Goal: Book appointment/travel/reservation

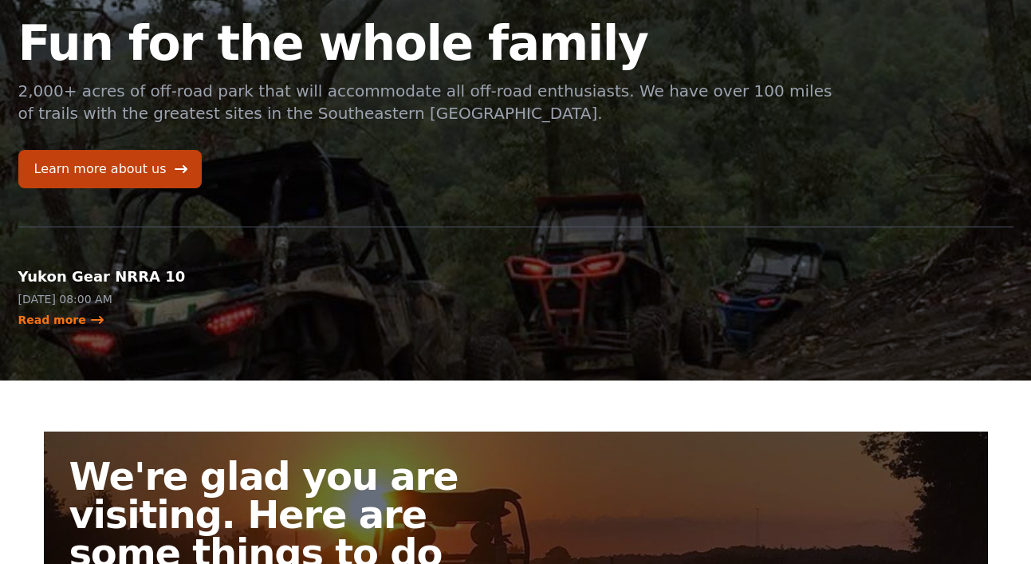
scroll to position [42, 0]
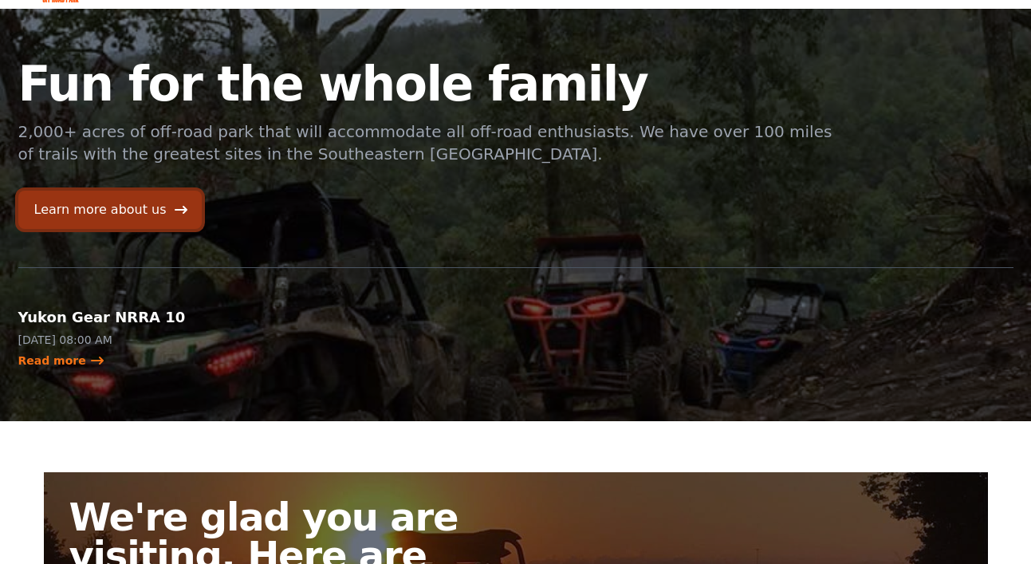
click at [175, 211] on icon at bounding box center [181, 210] width 16 height 16
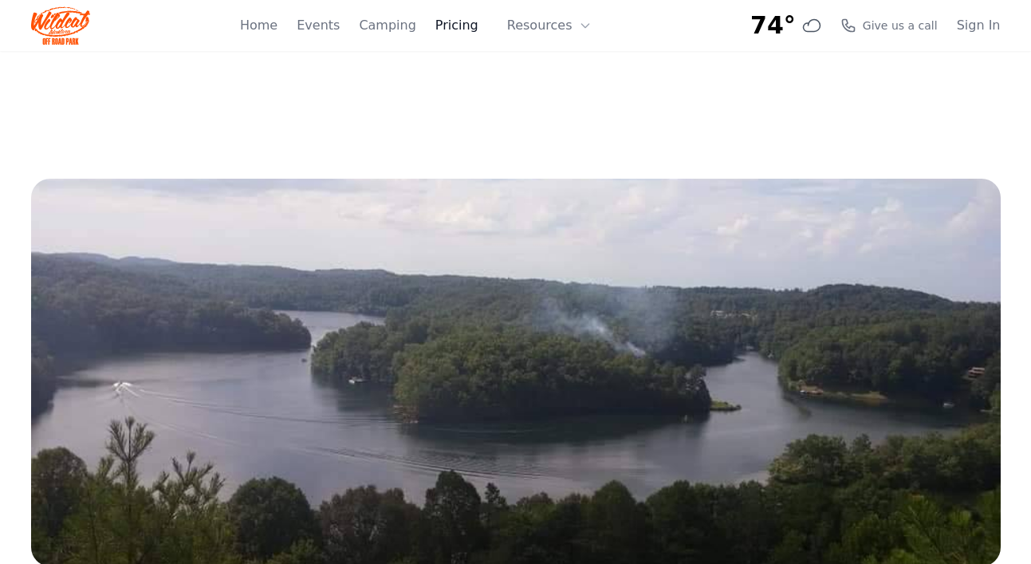
click at [475, 32] on link "Pricing" at bounding box center [456, 25] width 43 height 19
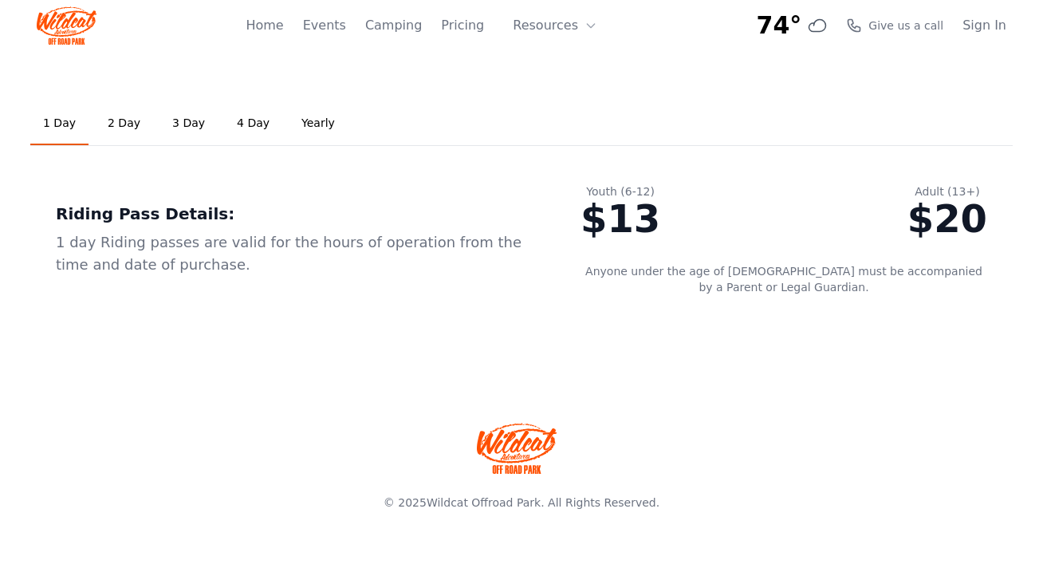
click at [112, 132] on link "2 Day" at bounding box center [124, 123] width 58 height 43
click at [53, 125] on link "1 Day" at bounding box center [59, 123] width 58 height 43
click at [343, 28] on link "Events" at bounding box center [324, 25] width 43 height 19
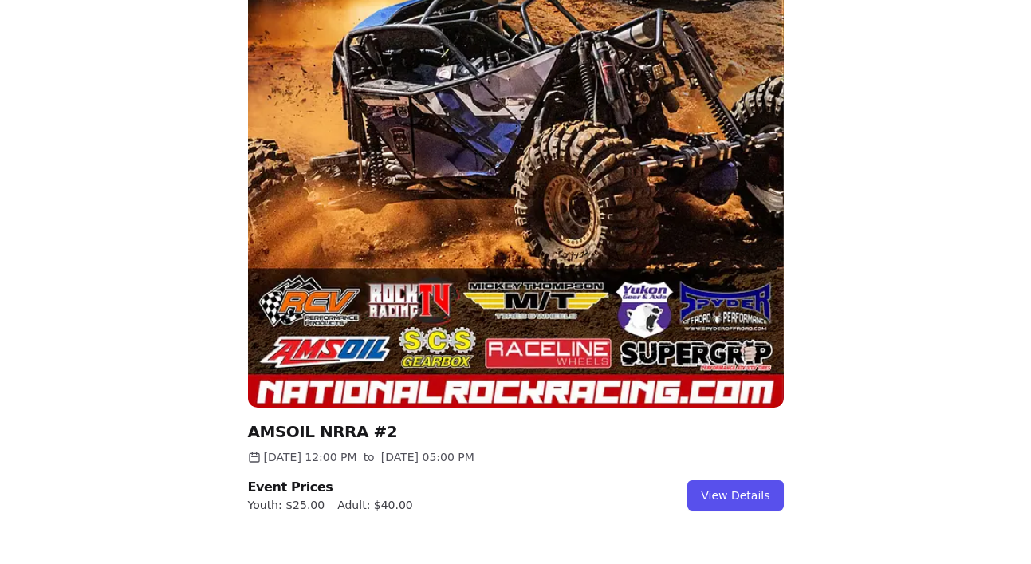
scroll to position [468, 0]
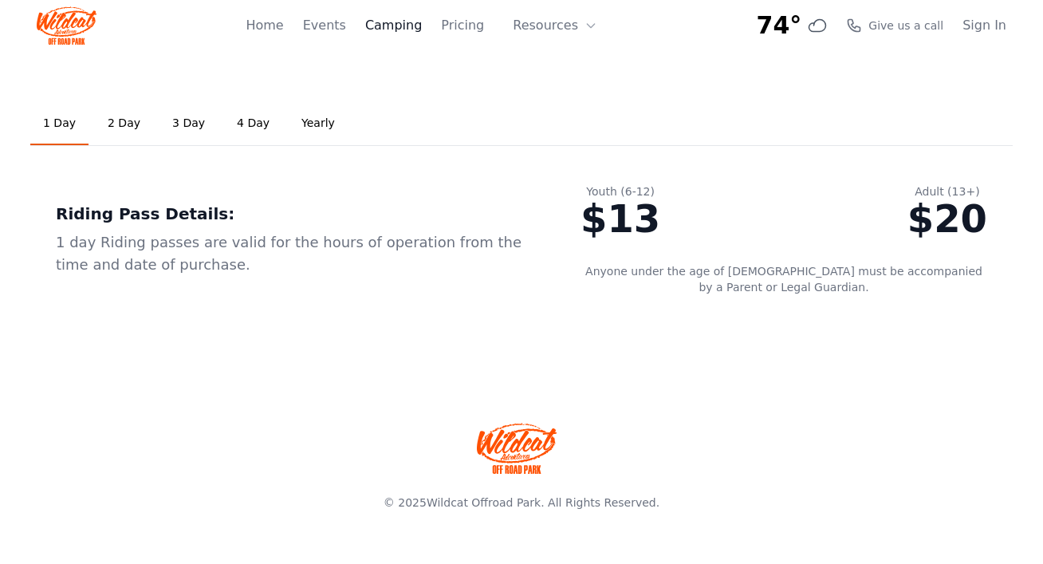
click at [381, 28] on link "Camping" at bounding box center [393, 25] width 57 height 19
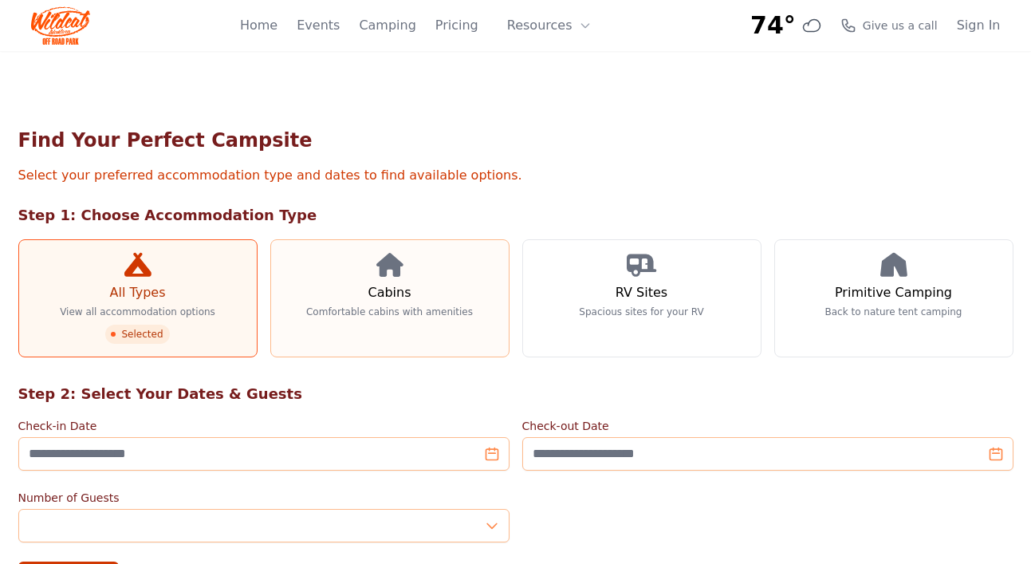
click at [387, 294] on h3 "Cabins" at bounding box center [389, 292] width 43 height 19
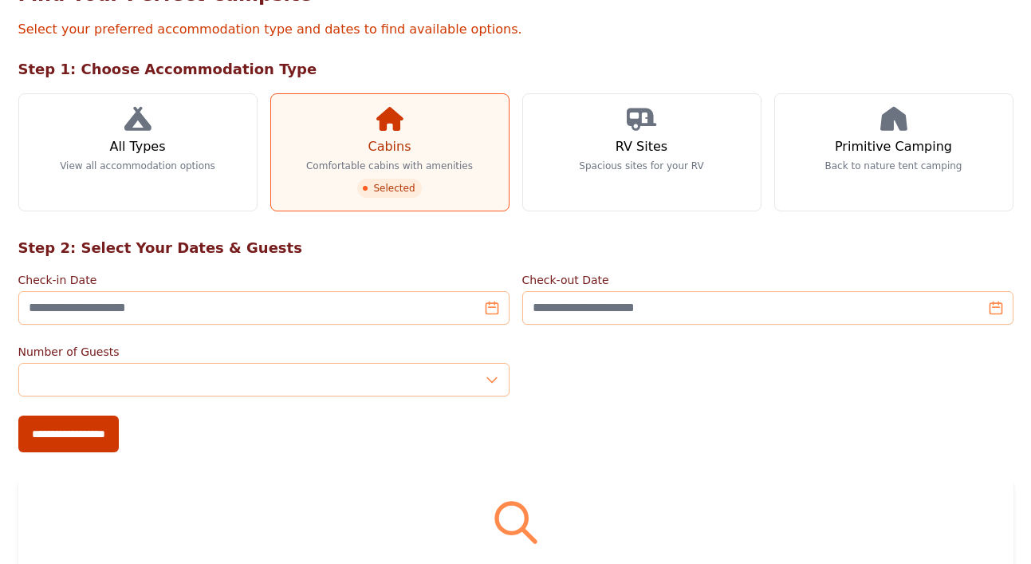
scroll to position [155, 0]
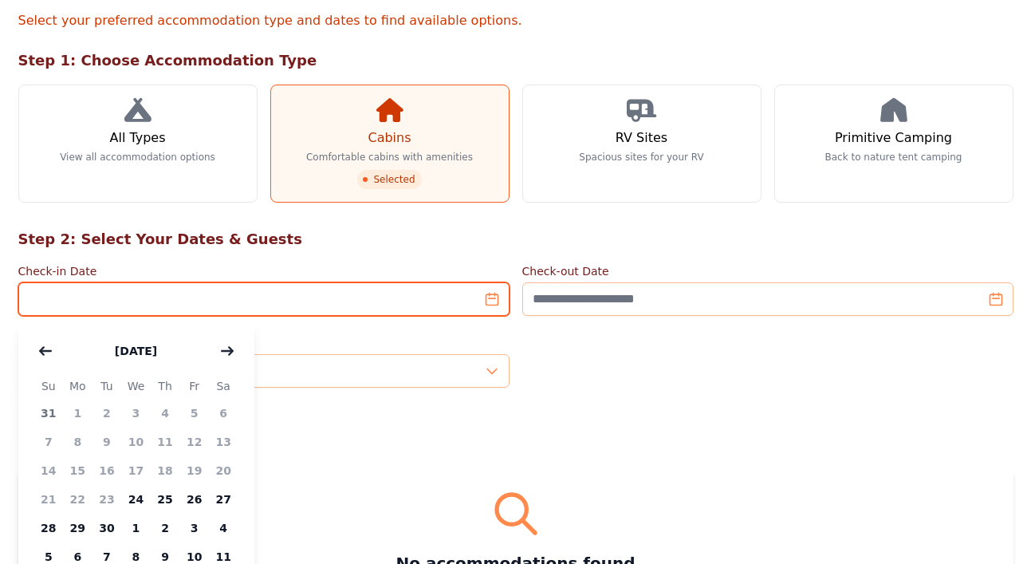
click at [411, 309] on input "Check-in Date" at bounding box center [263, 298] width 491 height 33
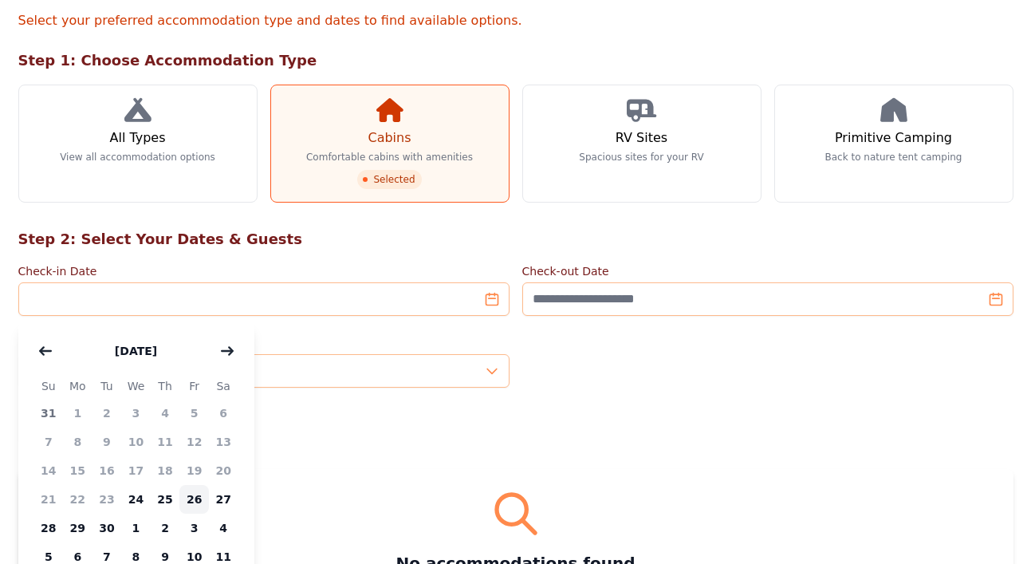
click at [193, 502] on span "26" at bounding box center [194, 499] width 30 height 29
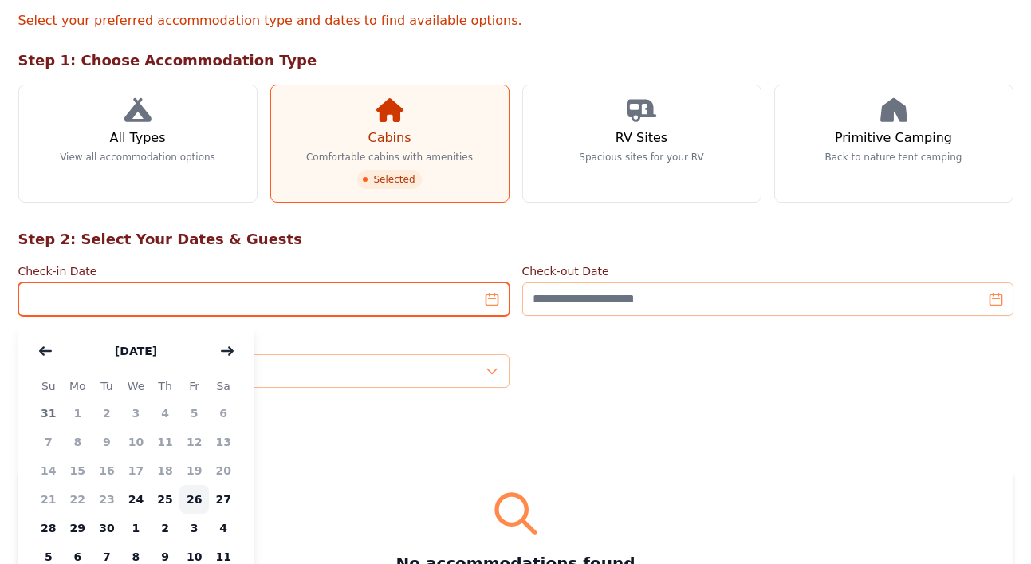
type input "**********"
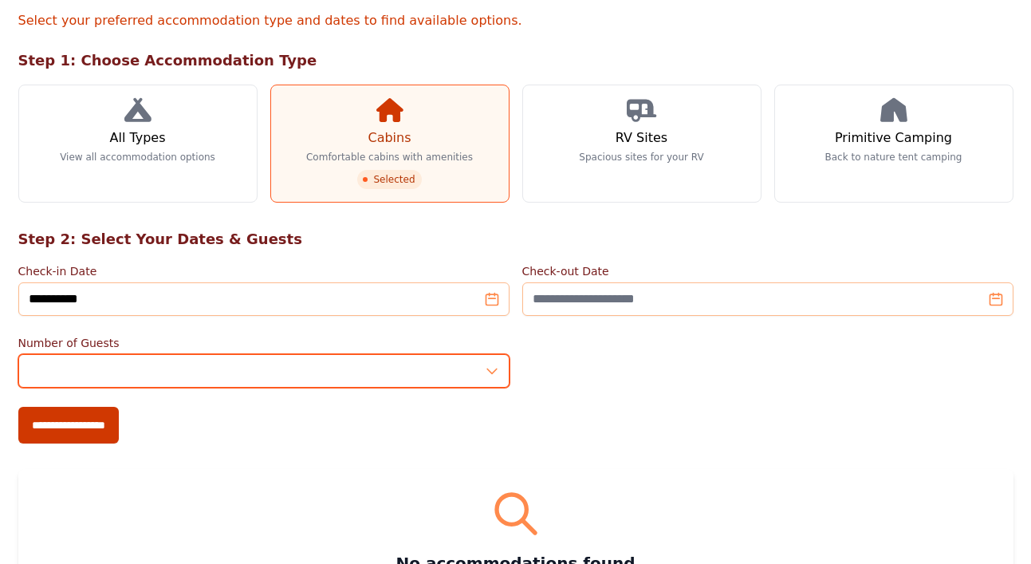
click at [236, 376] on input "*" at bounding box center [263, 370] width 491 height 33
click at [494, 368] on input "*" at bounding box center [263, 370] width 491 height 33
type input "*"
click at [494, 368] on input "*" at bounding box center [263, 370] width 491 height 33
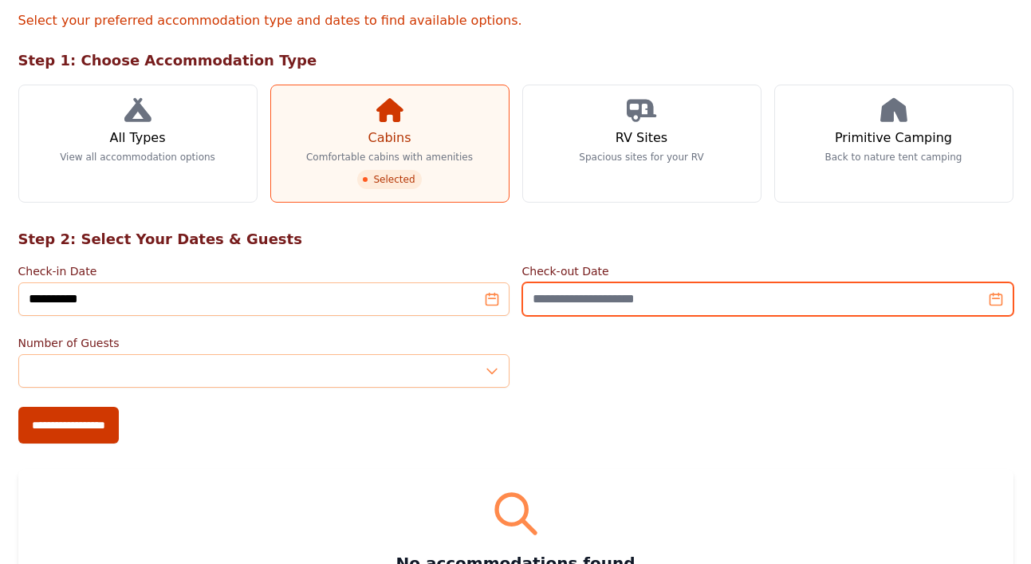
click at [888, 305] on input "Check-out Date" at bounding box center [767, 298] width 491 height 33
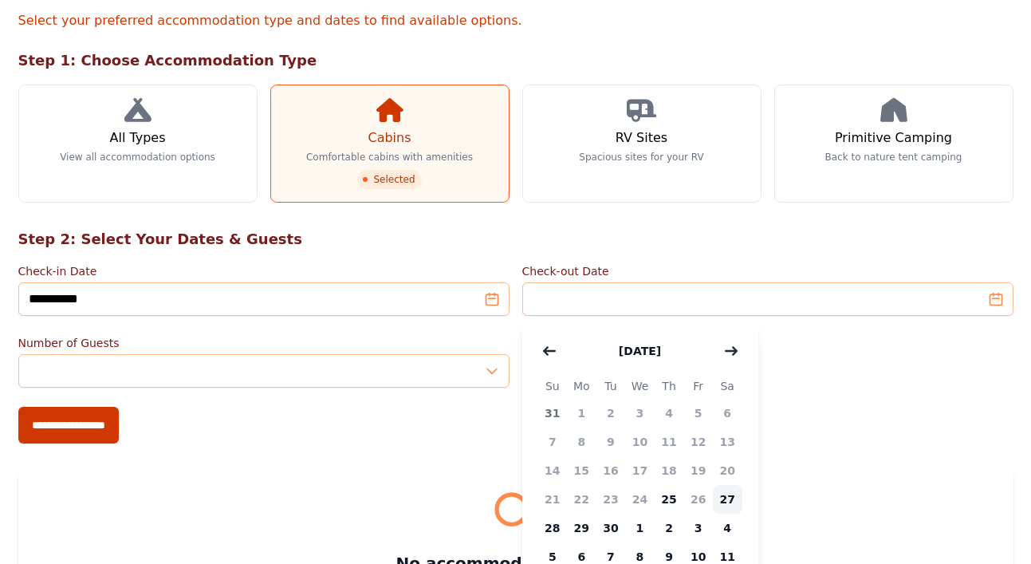
click at [724, 494] on span "27" at bounding box center [728, 499] width 30 height 29
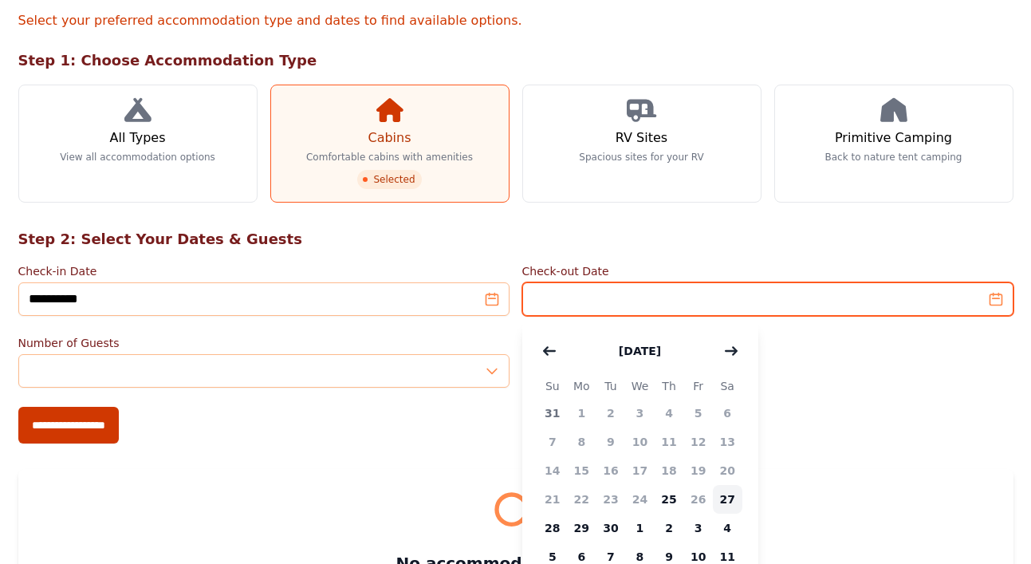
type input "**********"
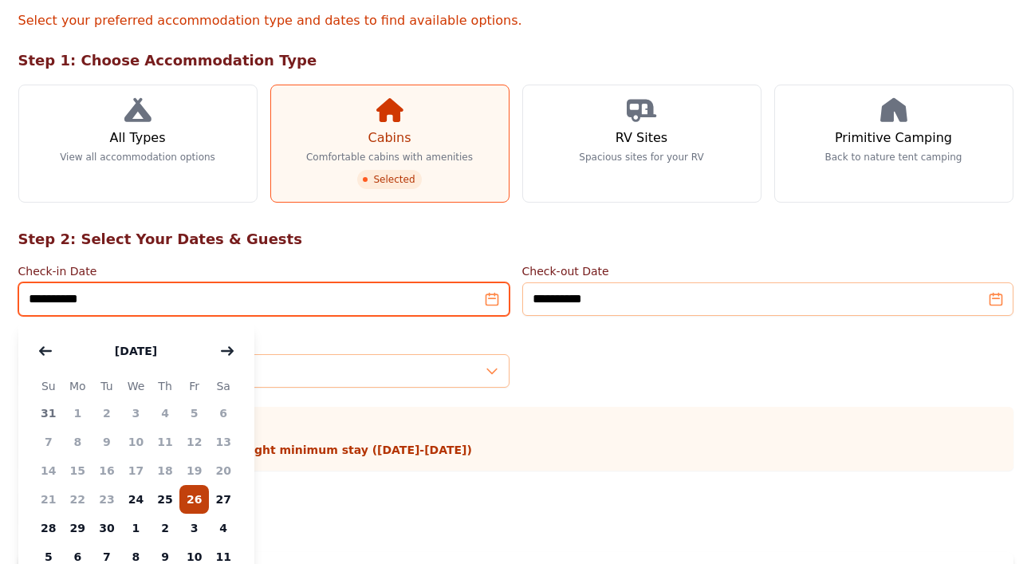
click at [74, 301] on input "**********" at bounding box center [263, 298] width 491 height 33
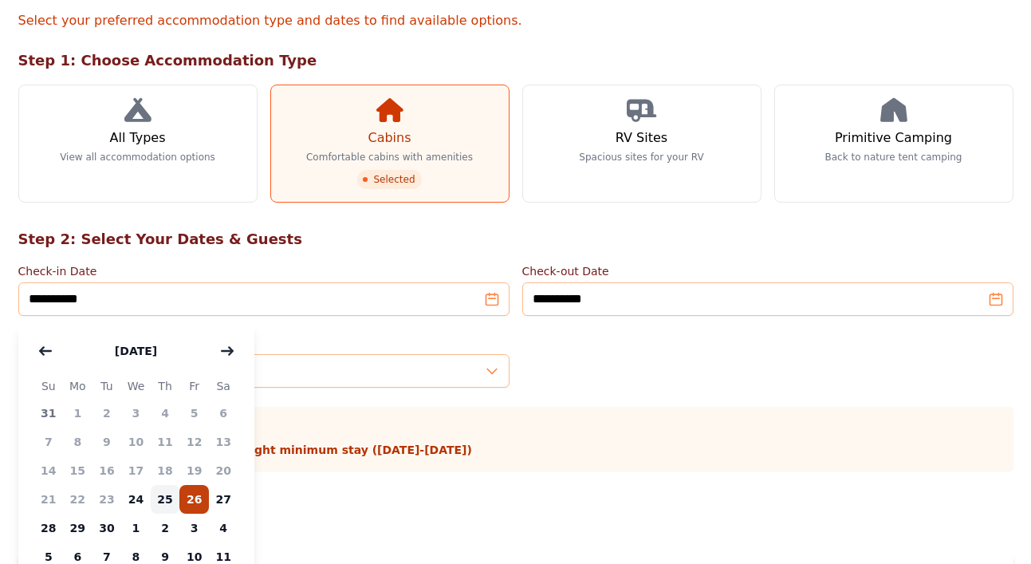
click at [164, 492] on span "25" at bounding box center [166, 499] width 30 height 29
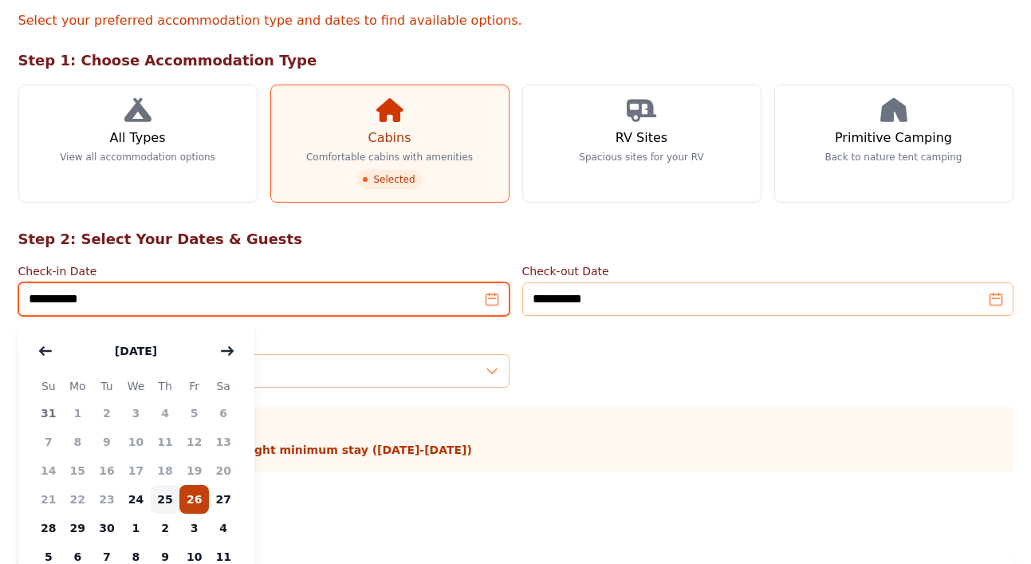
type input "**********"
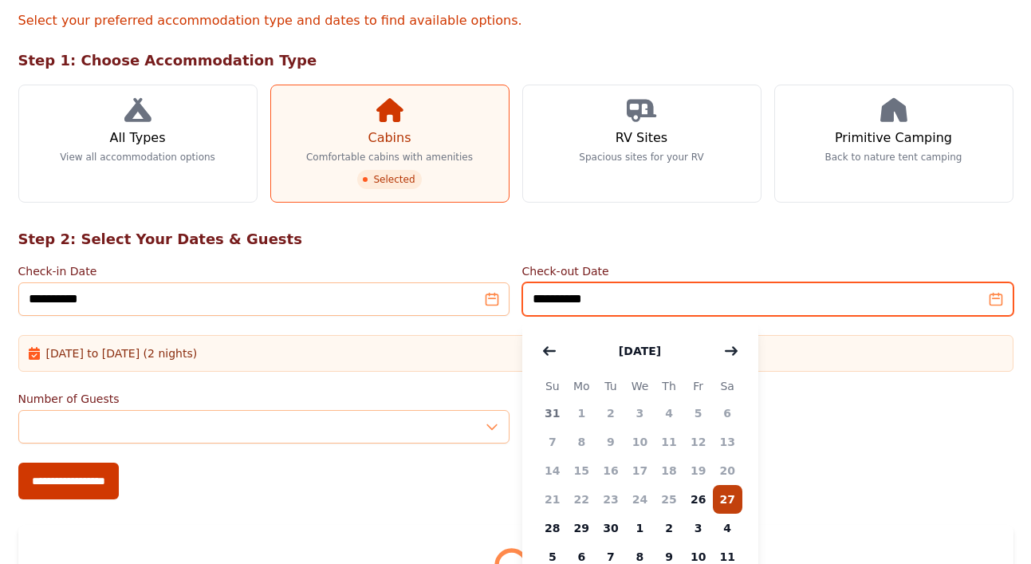
click at [625, 291] on input "**********" at bounding box center [767, 298] width 491 height 33
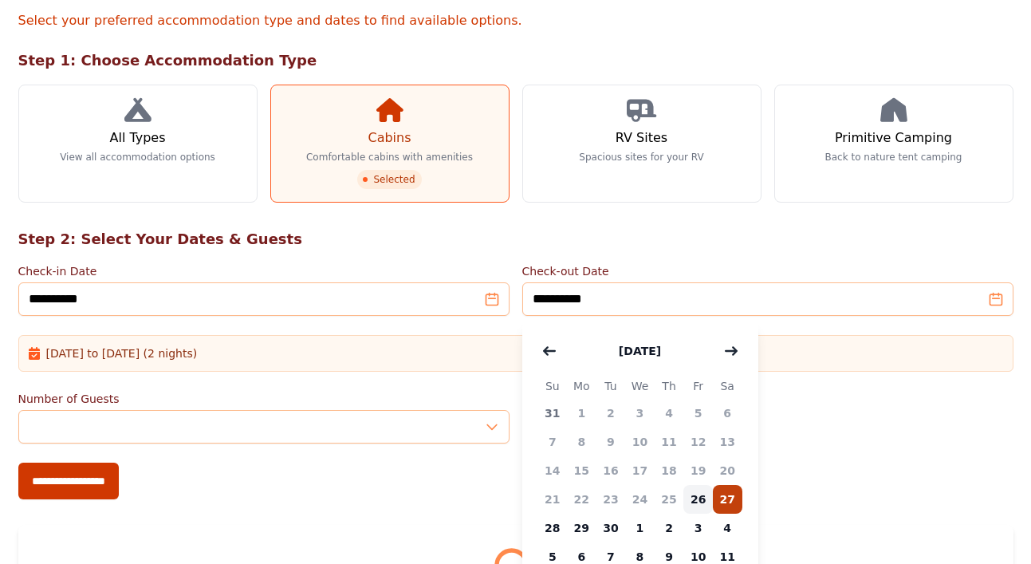
click at [694, 498] on span "26" at bounding box center [698, 499] width 30 height 29
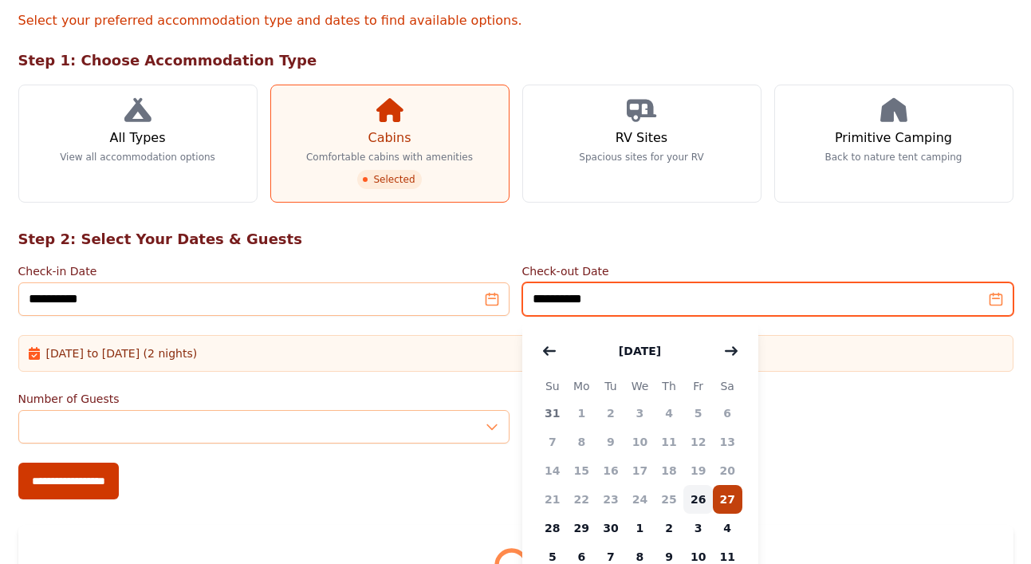
type input "**********"
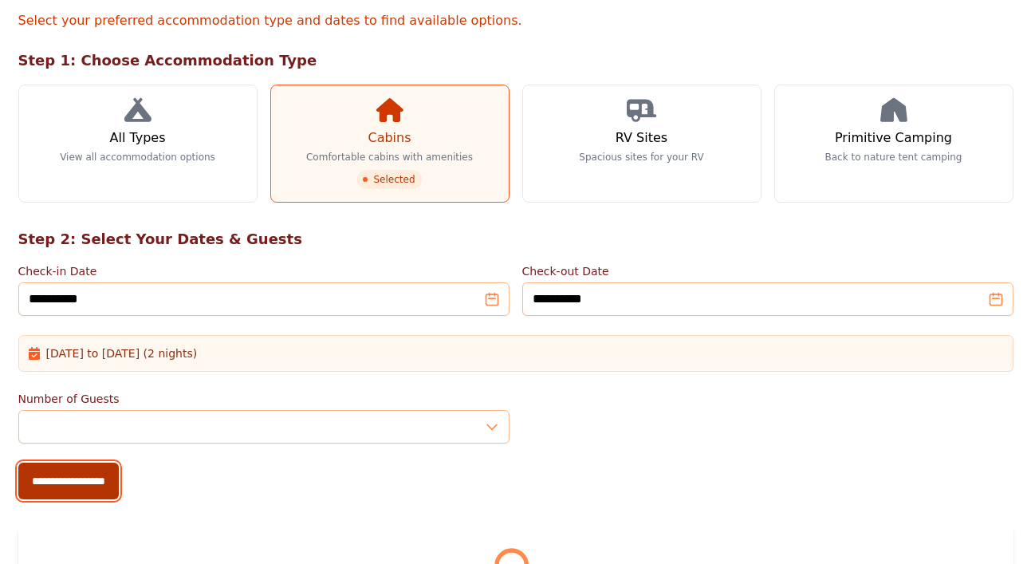
click at [111, 484] on input "**********" at bounding box center [68, 481] width 100 height 37
type input "**********"
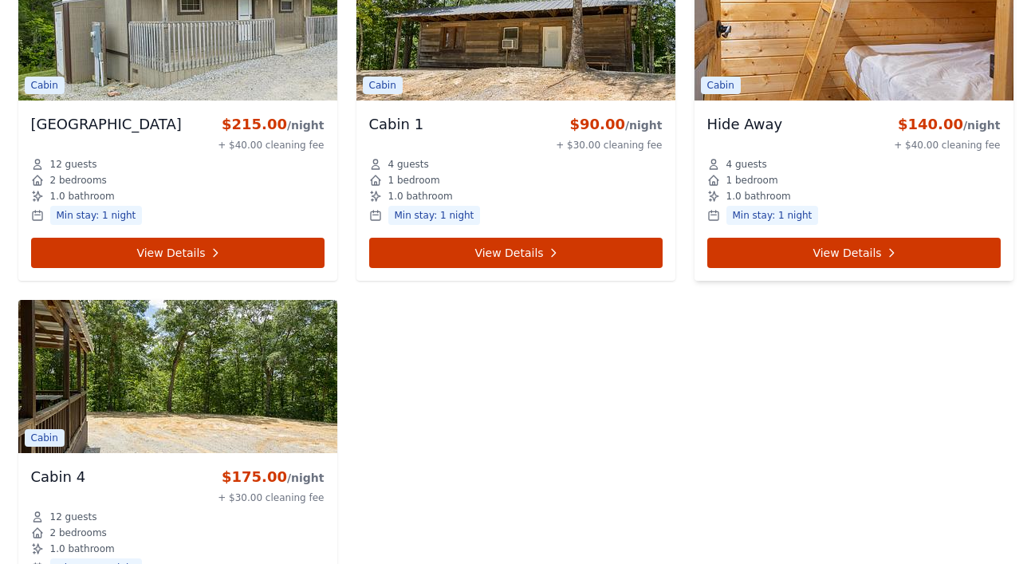
scroll to position [1144, 0]
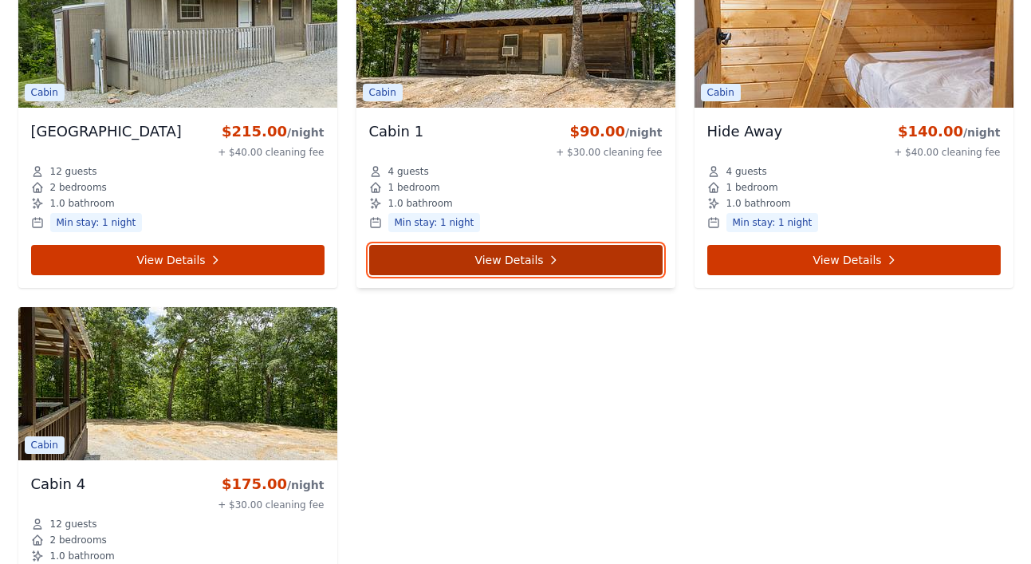
click at [553, 265] on icon at bounding box center [553, 260] width 13 height 13
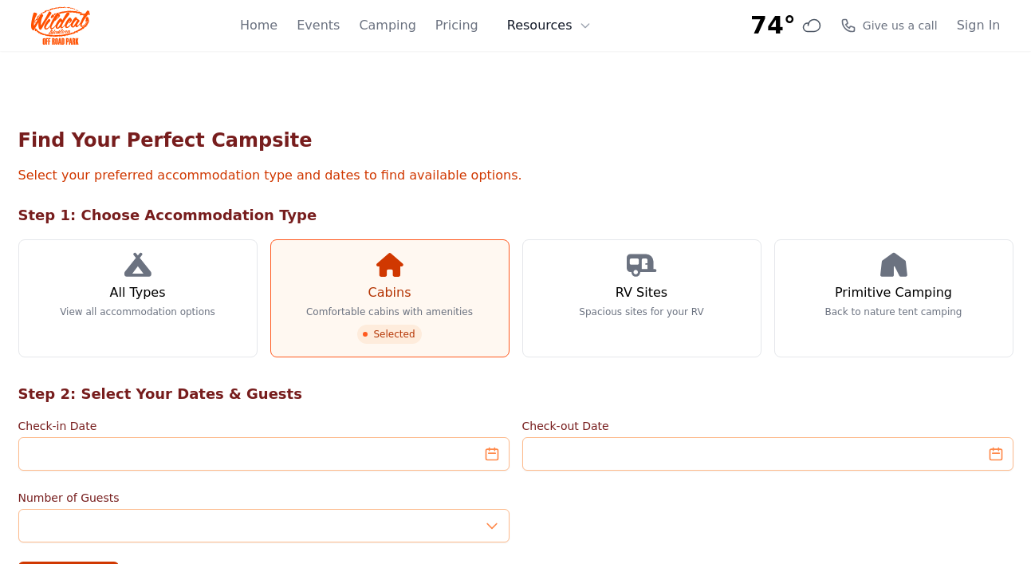
click at [540, 31] on button "Resources" at bounding box center [550, 26] width 104 height 32
click at [553, 73] on link "About" at bounding box center [574, 65] width 153 height 29
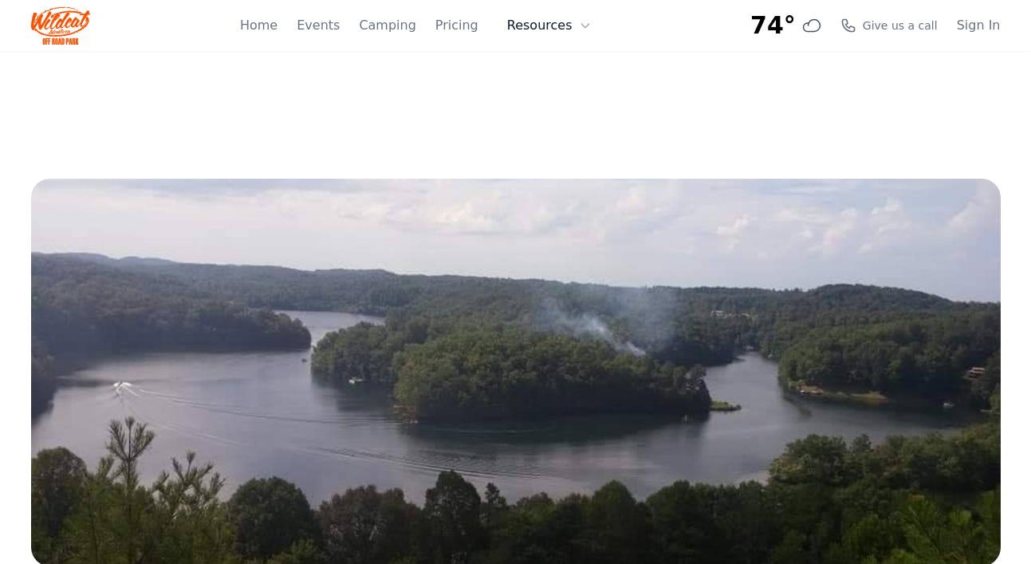
click at [551, 28] on button "Resources" at bounding box center [550, 26] width 104 height 32
click at [544, 96] on link "FAQ" at bounding box center [574, 94] width 153 height 29
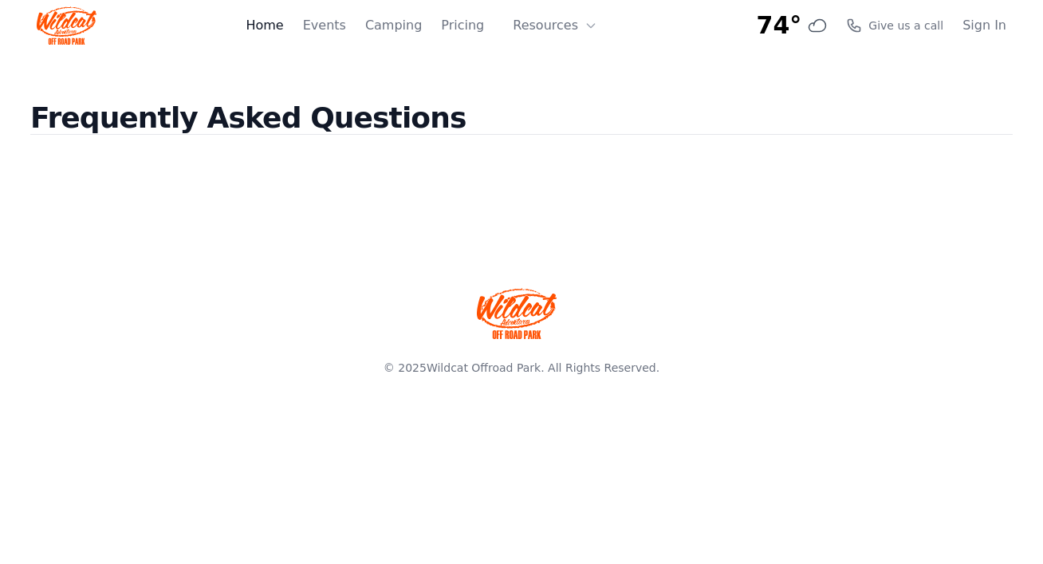
click at [278, 26] on link "Home" at bounding box center [264, 25] width 37 height 19
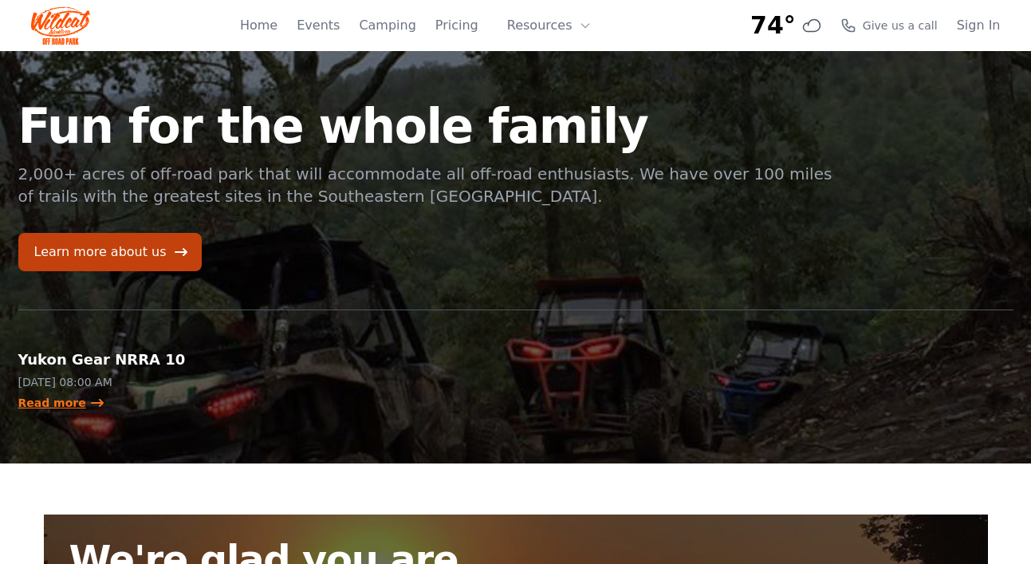
click at [57, 405] on link "Read more" at bounding box center [61, 403] width 87 height 16
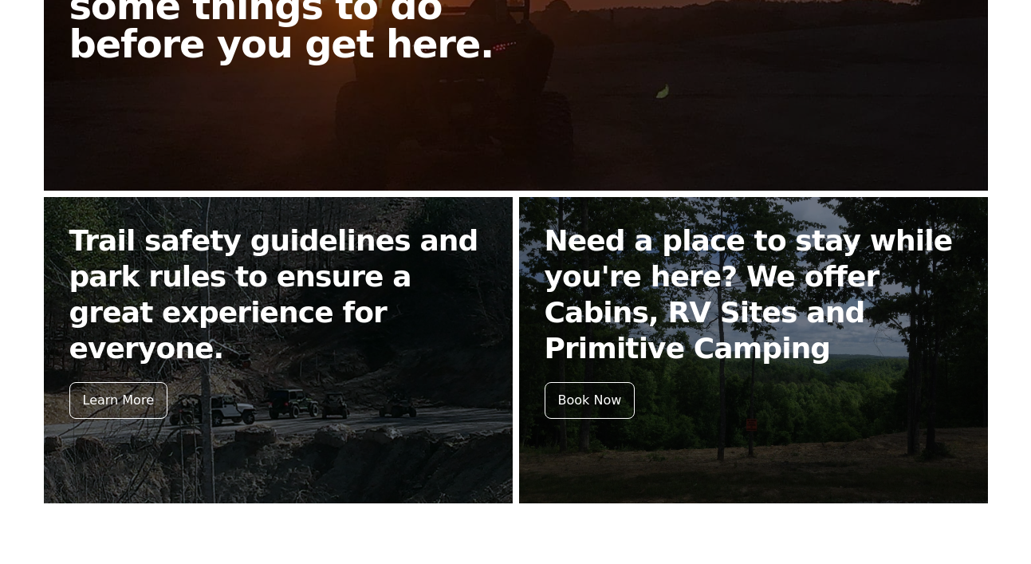
scroll to position [632, 0]
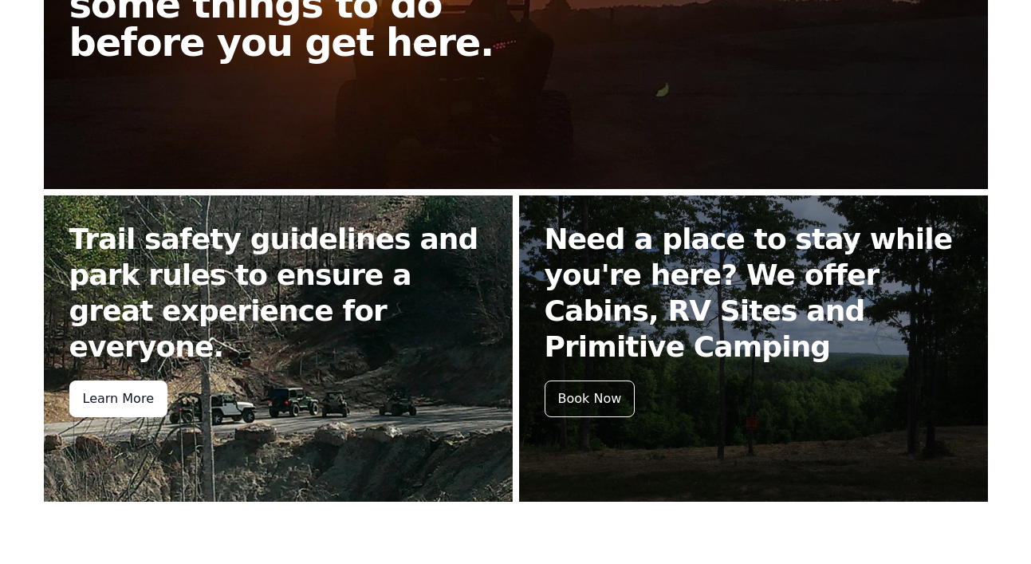
click at [118, 380] on div "Learn More" at bounding box center [118, 398] width 98 height 37
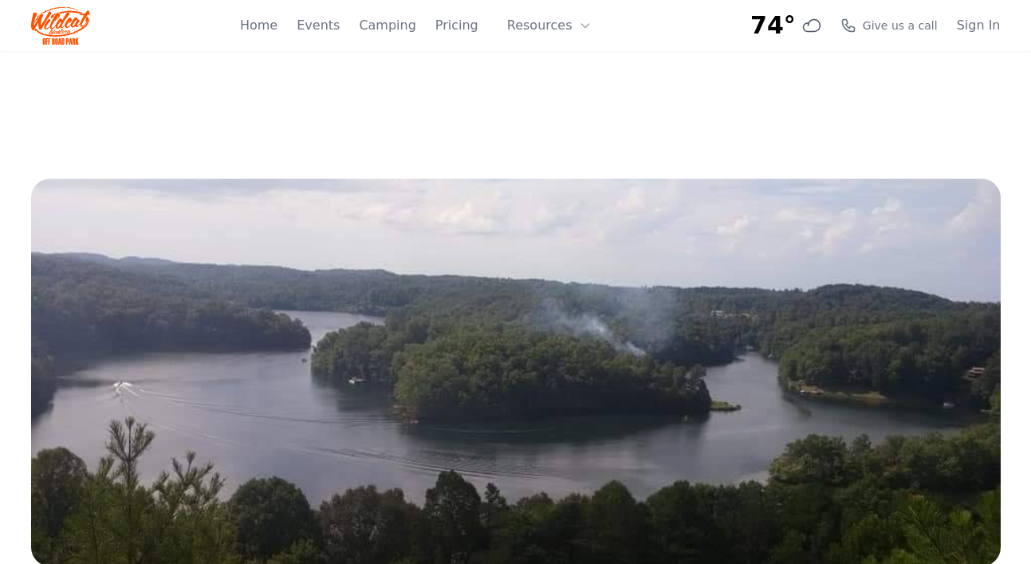
scroll to position [632, 0]
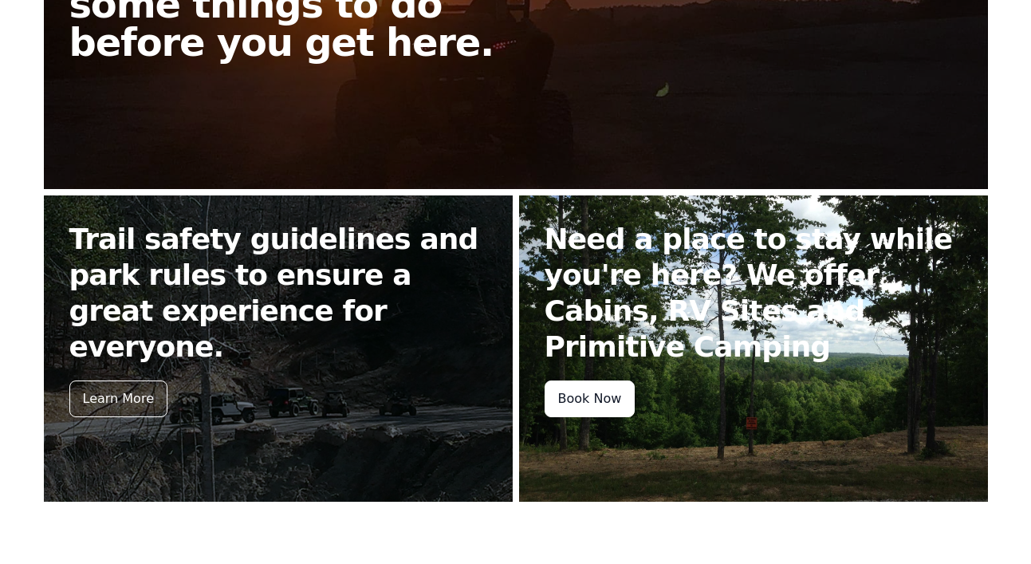
click at [595, 380] on div "Book Now" at bounding box center [590, 398] width 91 height 37
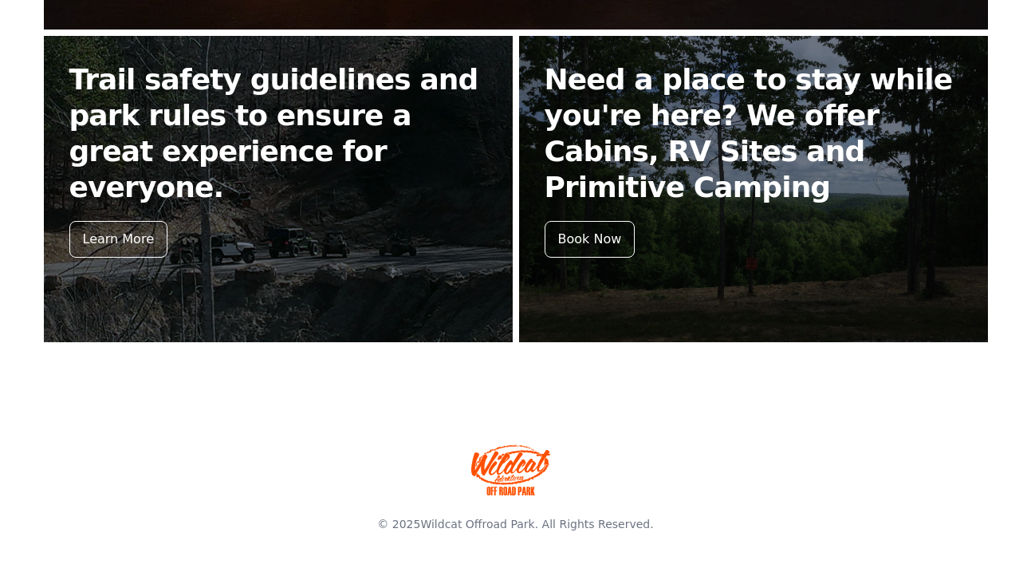
scroll to position [793, 0]
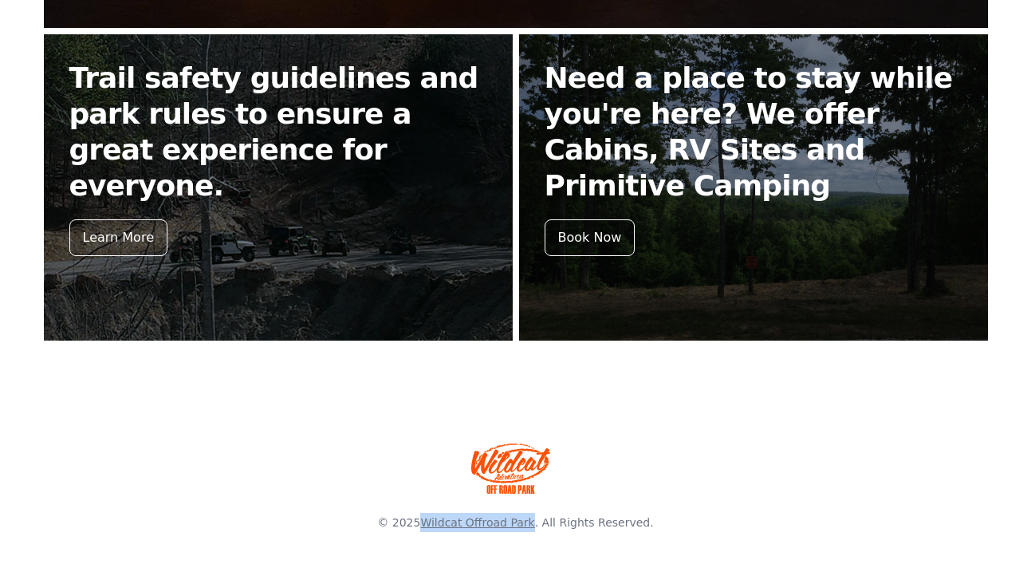
drag, startPoint x: 537, startPoint y: 523, endPoint x: 430, endPoint y: 519, distance: 106.9
click at [430, 519] on span "© 2025 Wildcat Offroad Park . All Rights Reserved." at bounding box center [515, 522] width 276 height 13
copy link "Wildcat Offroad Park"
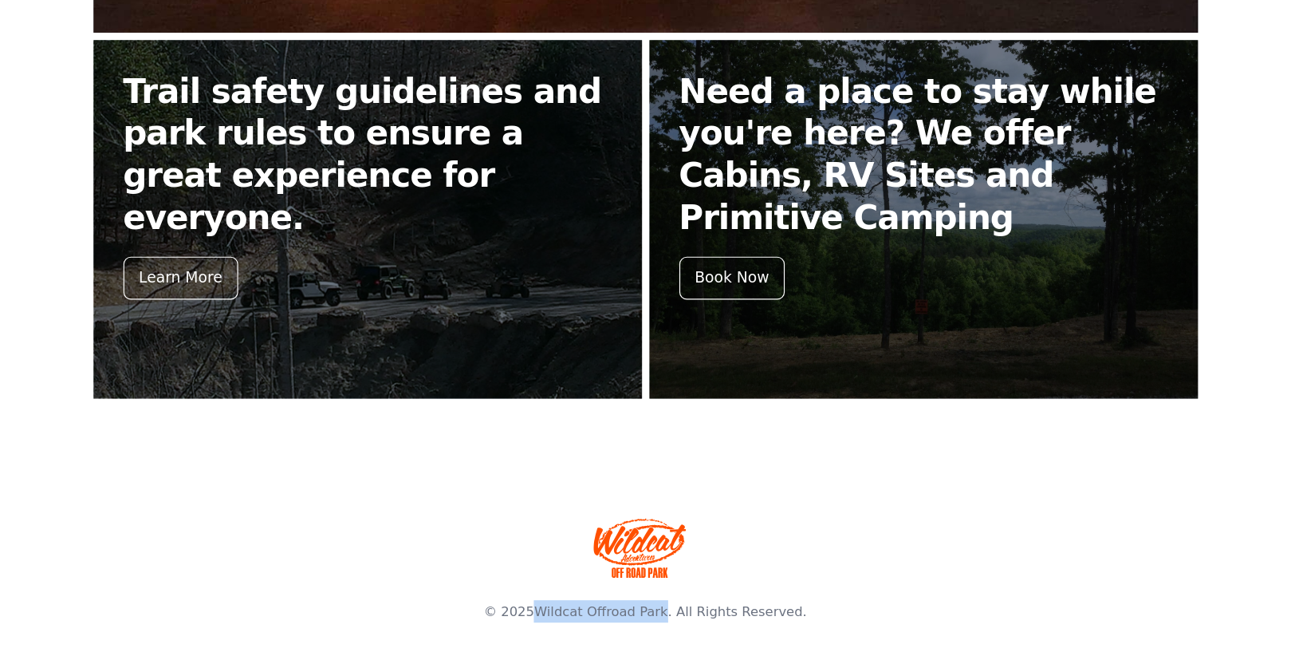
scroll to position [697, 0]
